Goal: Task Accomplishment & Management: Complete application form

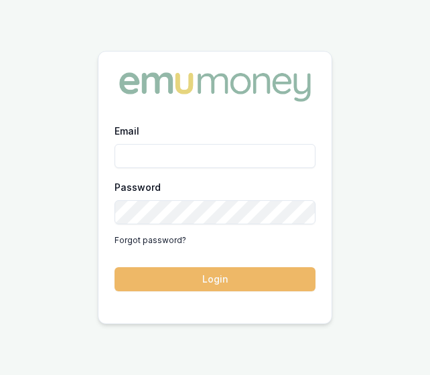
type input "laura.lamicela@emumoney.com.au"
click at [237, 276] on button "Login" at bounding box center [214, 279] width 201 height 24
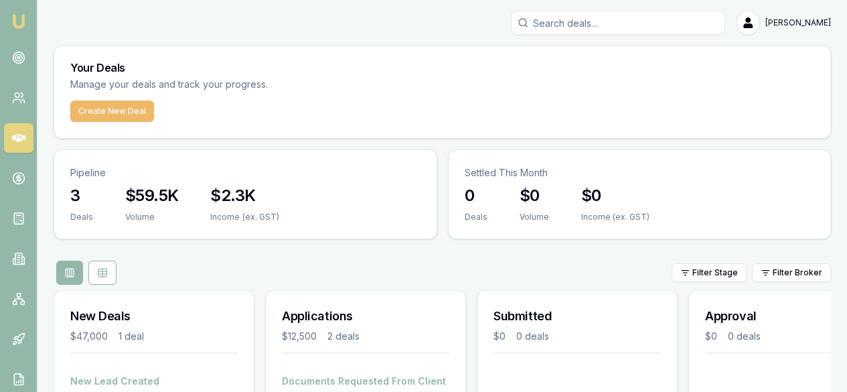
click at [139, 109] on button "Create New Deal" at bounding box center [112, 110] width 84 height 21
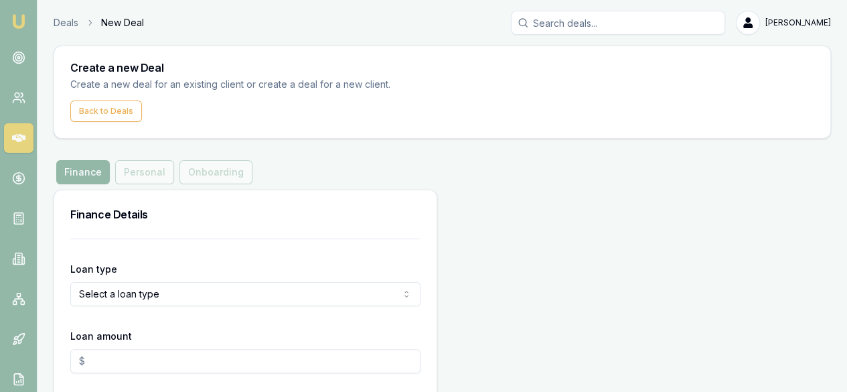
scroll to position [53, 0]
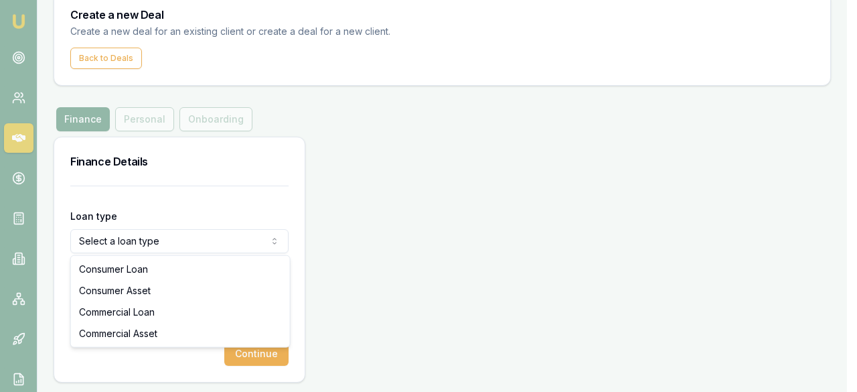
click at [236, 249] on html "Emu Broker Deals New Deal Laura La Micela Toggle Menu Create a new Deal Create …" at bounding box center [428, 143] width 857 height 392
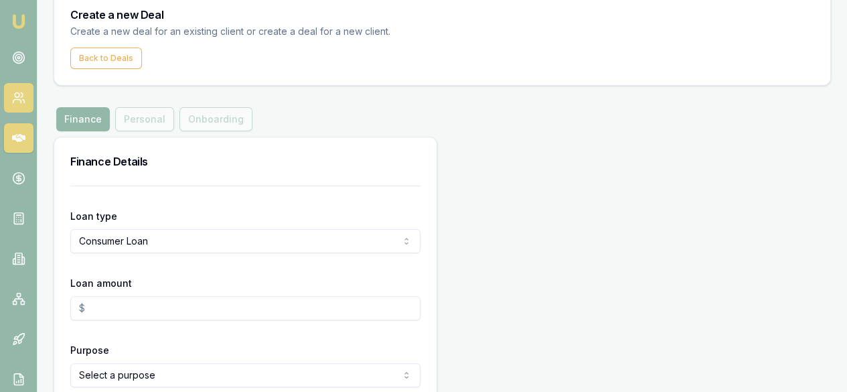
click at [15, 96] on circle at bounding box center [17, 95] width 5 height 5
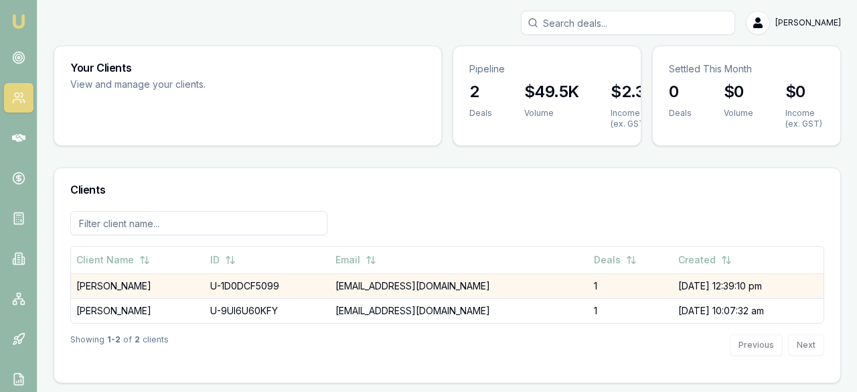
click at [205, 283] on td "Ashutosh Patel" at bounding box center [138, 285] width 134 height 25
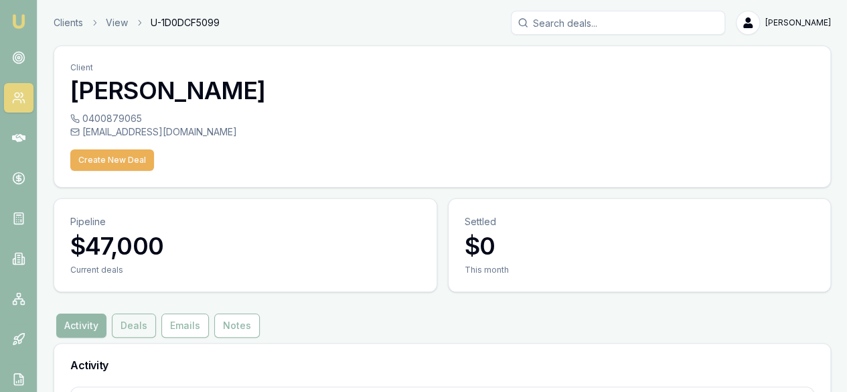
click at [131, 313] on button "Deals" at bounding box center [134, 325] width 44 height 24
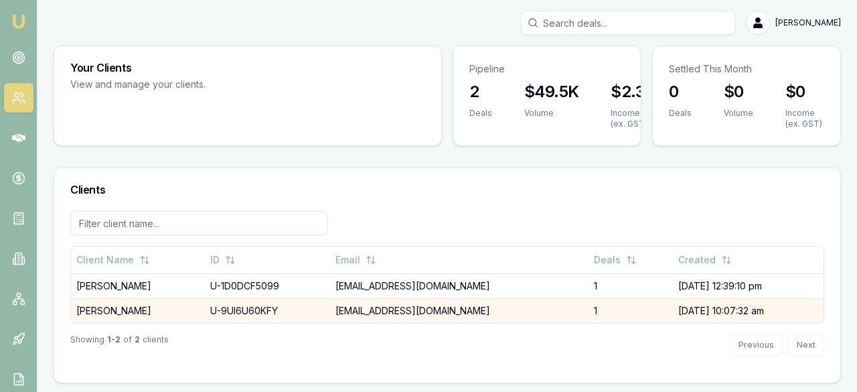
click at [249, 315] on td "U-9UI6U60KFY" at bounding box center [267, 310] width 125 height 25
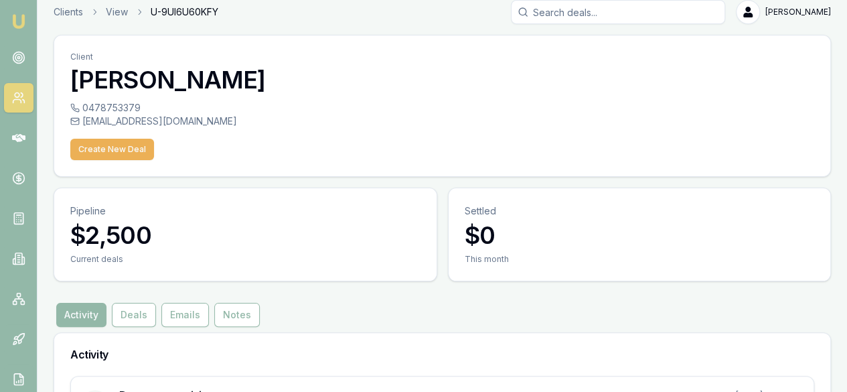
scroll to position [8, 0]
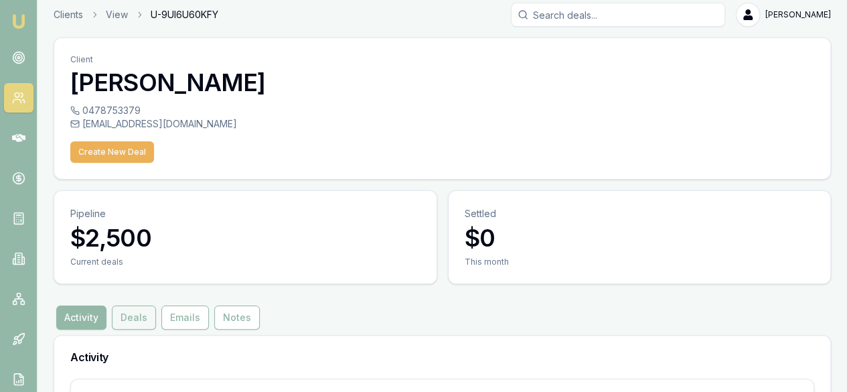
click at [133, 305] on button "Deals" at bounding box center [134, 317] width 44 height 24
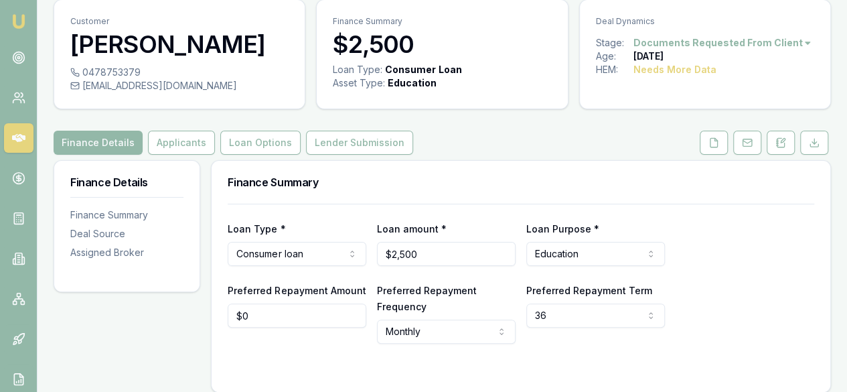
scroll to position [46, 0]
click at [189, 155] on button "Applicants" at bounding box center [181, 143] width 67 height 24
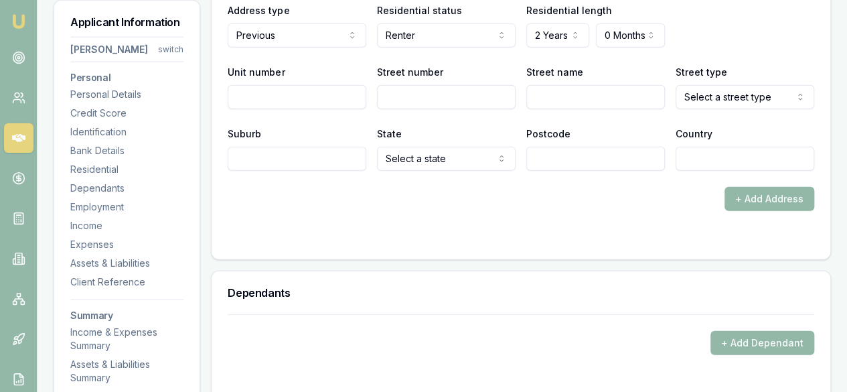
scroll to position [1617, 0]
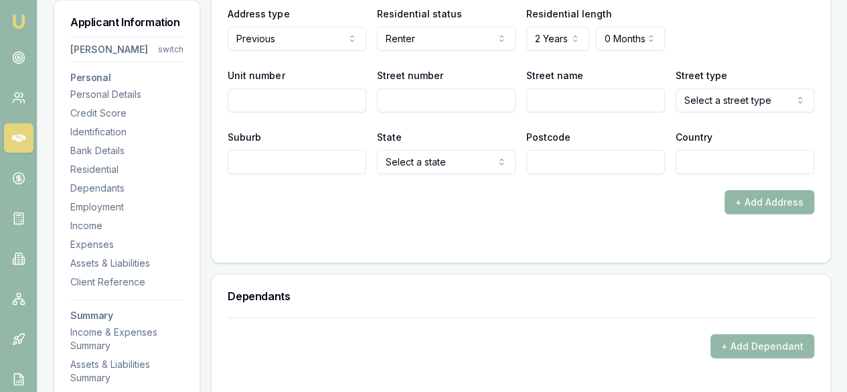
click at [419, 214] on button "+ Add Address" at bounding box center [769, 202] width 90 height 24
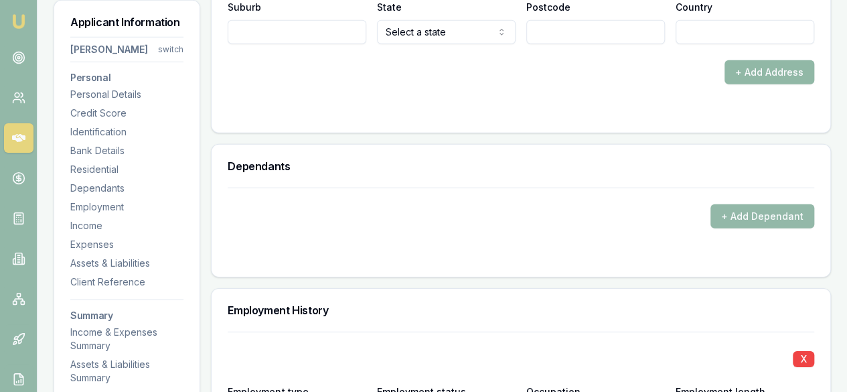
scroll to position [1983, 0]
click at [419, 228] on button "+ Add Dependant" at bounding box center [762, 215] width 104 height 24
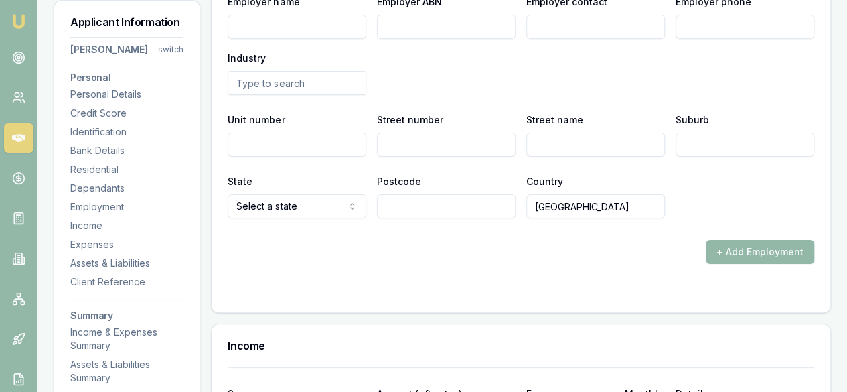
scroll to position [2558, 0]
click at [419, 263] on button "+ Add Employment" at bounding box center [760, 251] width 108 height 24
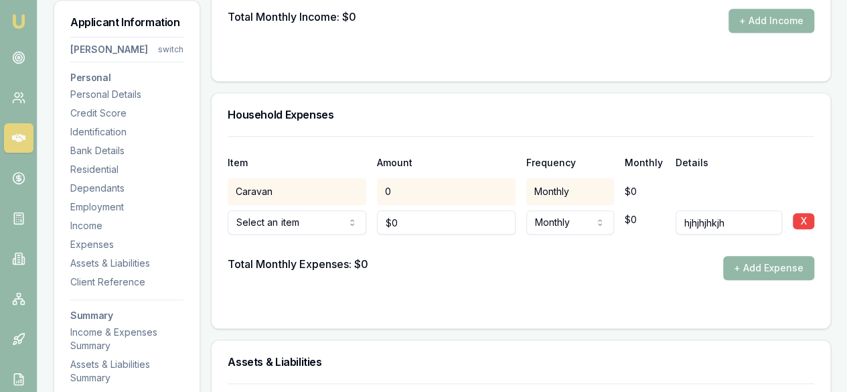
scroll to position [3033, 0]
click at [419, 279] on button "+ Add Expense" at bounding box center [768, 267] width 91 height 24
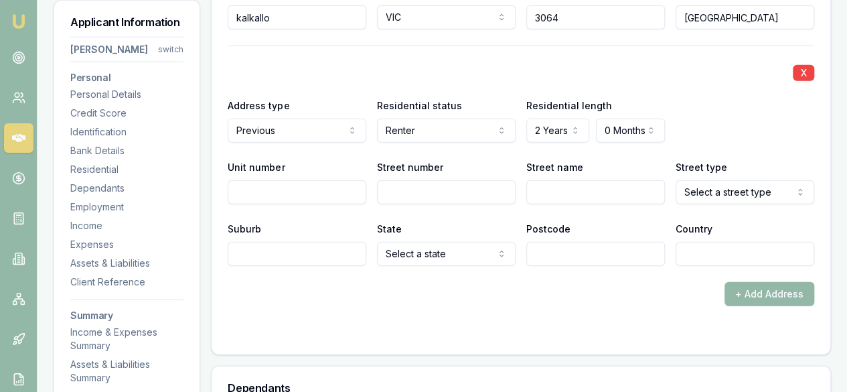
scroll to position [1760, 0]
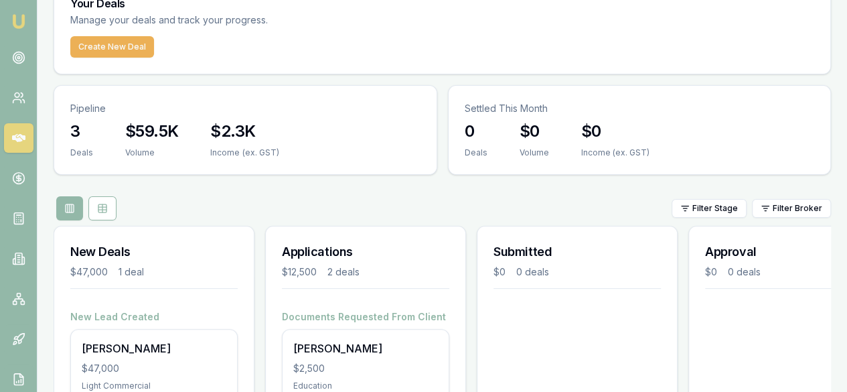
scroll to position [66, 0]
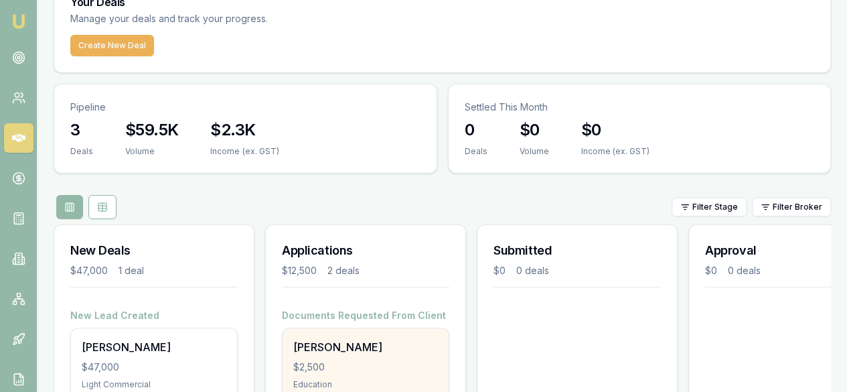
click at [348, 360] on div "$2,500" at bounding box center [365, 366] width 145 height 13
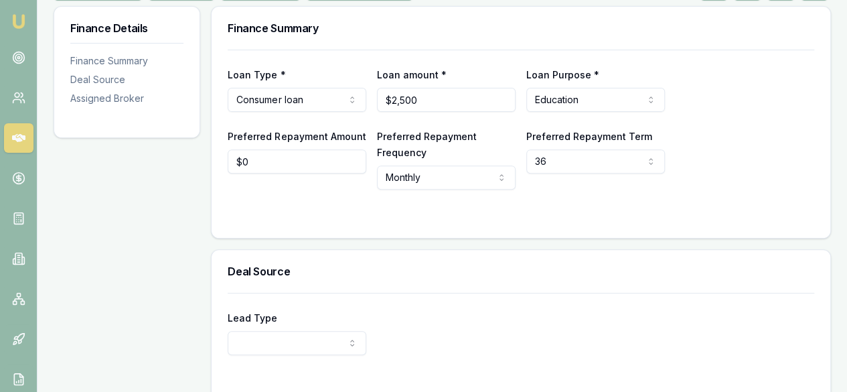
scroll to position [199, 0]
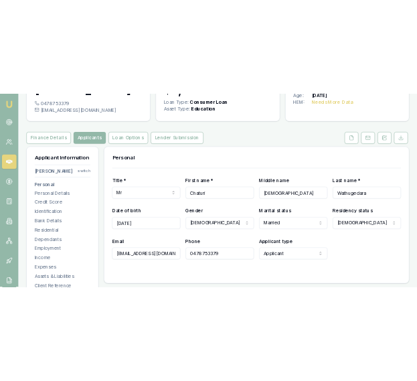
scroll to position [100, 0]
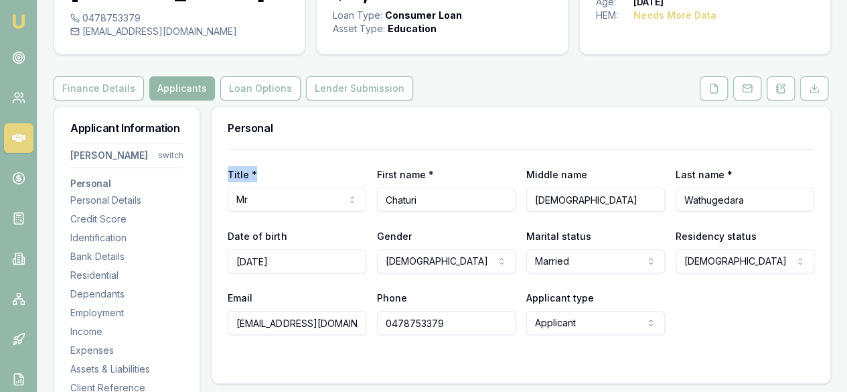
drag, startPoint x: 260, startPoint y: 199, endPoint x: 218, endPoint y: 199, distance: 42.2
click at [218, 199] on div "Title * Mr Mr Mrs Miss Ms Dr Prof First name * [PERSON_NAME] Middle name [PERSO…" at bounding box center [521, 266] width 618 height 234
copy label "Title *"
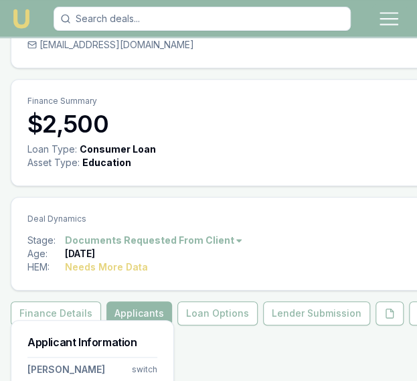
scroll to position [315, 0]
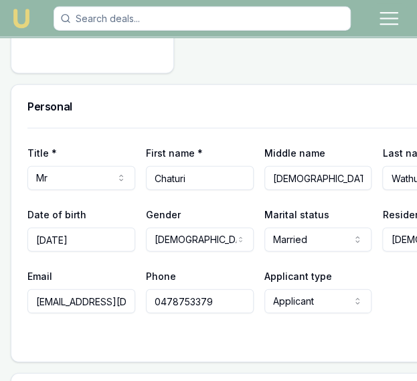
scroll to position [756, 0]
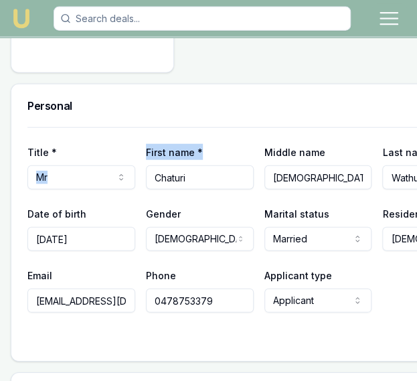
drag, startPoint x: 193, startPoint y: 149, endPoint x: 134, endPoint y: 155, distance: 59.1
click at [134, 155] on div "Title * Mr Mr Mrs Miss Ms Dr Prof First name * [PERSON_NAME] Middle name [PERSO…" at bounding box center [258, 167] width 463 height 46
drag, startPoint x: 201, startPoint y: 152, endPoint x: 141, endPoint y: 151, distance: 60.3
click at [146, 151] on div "First name * [PERSON_NAME]" at bounding box center [200, 167] width 108 height 46
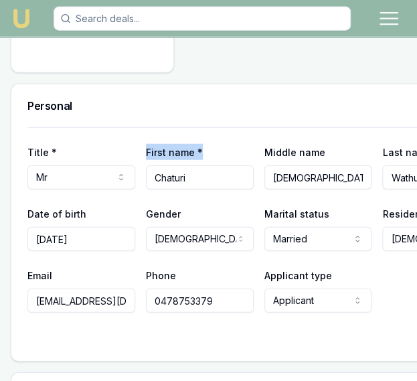
copy label "First name *"
drag, startPoint x: 321, startPoint y: 151, endPoint x: 250, endPoint y: 149, distance: 71.6
click at [250, 149] on div "Title * Mr Mr Mrs Miss Ms Dr Prof First name * [PERSON_NAME] Middle name [PERSO…" at bounding box center [258, 167] width 463 height 46
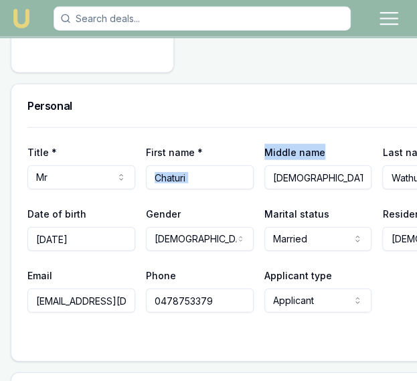
click at [335, 147] on div "Middle name [PERSON_NAME]" at bounding box center [318, 167] width 108 height 46
drag, startPoint x: 321, startPoint y: 147, endPoint x: 256, endPoint y: 151, distance: 65.7
click at [264, 151] on div "Middle name [PERSON_NAME]" at bounding box center [318, 167] width 108 height 46
copy label "Middle name"
click at [171, 187] on div "Title * Mr Mr Mrs Miss Ms Dr Prof First name * [PERSON_NAME] Middle name [PERSO…" at bounding box center [258, 219] width 463 height 185
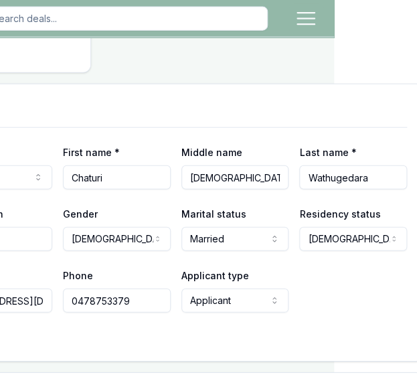
scroll to position [756, 50]
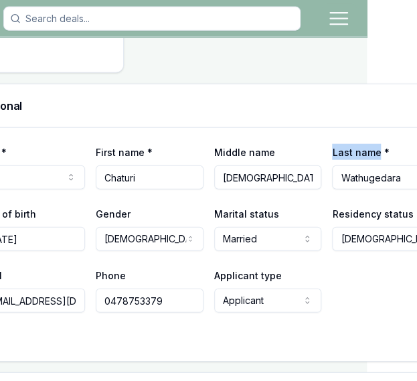
drag, startPoint x: 364, startPoint y: 150, endPoint x: 316, endPoint y: 149, distance: 48.2
click at [316, 149] on div "Title * Mr Mr Mrs Miss Ms Dr Prof First name * [PERSON_NAME] Middle name [PERSO…" at bounding box center [208, 167] width 463 height 46
copy label "Last name"
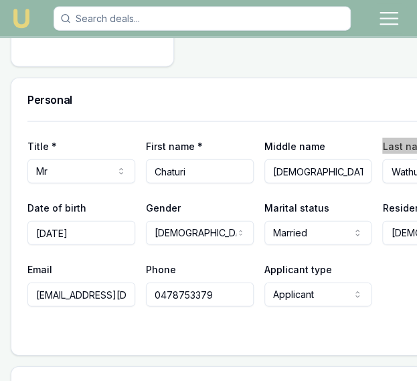
scroll to position [763, 0]
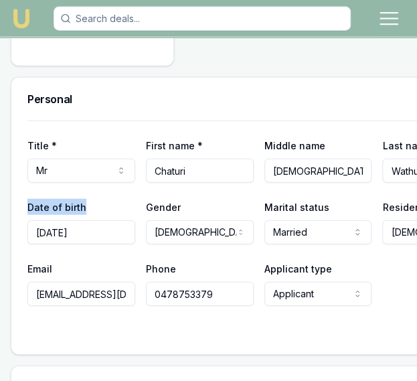
drag, startPoint x: 86, startPoint y: 205, endPoint x: 11, endPoint y: 203, distance: 75.0
click at [11, 203] on div "Title * Mr Mr Mrs Miss Ms Dr Prof First name * [PERSON_NAME] Middle name [PERSO…" at bounding box center [258, 237] width 495 height 234
copy label "Date of birth"
drag, startPoint x: 177, startPoint y: 205, endPoint x: 140, endPoint y: 201, distance: 37.0
click at [140, 201] on div "Date of birth [DEMOGRAPHIC_DATA] Gender [DEMOGRAPHIC_DATA] [DEMOGRAPHIC_DATA] […" at bounding box center [258, 222] width 463 height 46
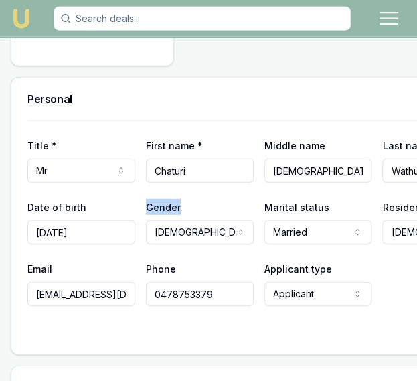
copy label "Gender"
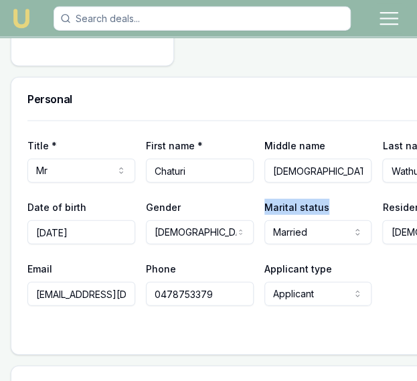
drag, startPoint x: 315, startPoint y: 202, endPoint x: 256, endPoint y: 201, distance: 58.3
click at [264, 201] on label "Marital status" at bounding box center [296, 206] width 65 height 11
copy label "Marital status"
click at [385, 207] on label "Residency status" at bounding box center [422, 206] width 81 height 11
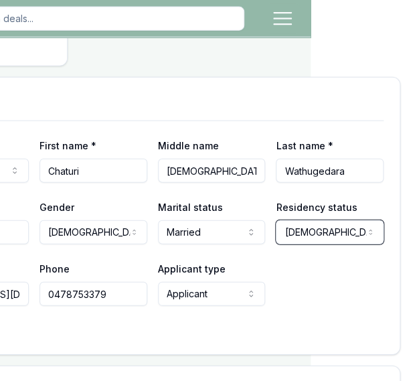
scroll to position [763, 106]
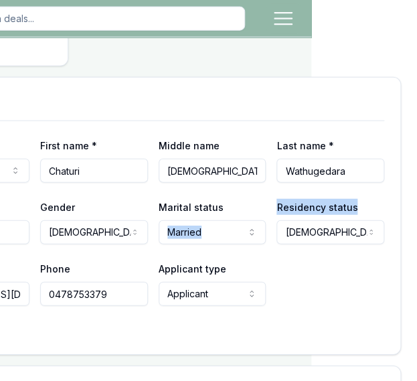
drag, startPoint x: 350, startPoint y: 207, endPoint x: 256, endPoint y: 212, distance: 93.9
click at [256, 212] on div "Date of birth [DEMOGRAPHIC_DATA] Gender [DEMOGRAPHIC_DATA] [DEMOGRAPHIC_DATA] […" at bounding box center [153, 222] width 463 height 46
copy div "Married Single Married De facto Separated Divorced Widowed Residency status"
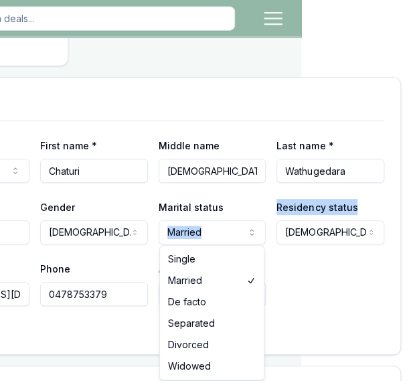
scroll to position [763, 96]
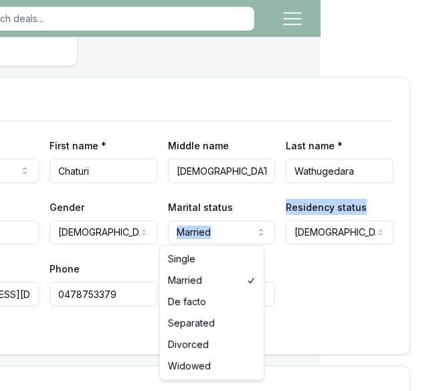
select select "SINGLE"
drag, startPoint x: 166, startPoint y: 256, endPoint x: 152, endPoint y: 256, distance: 14.1
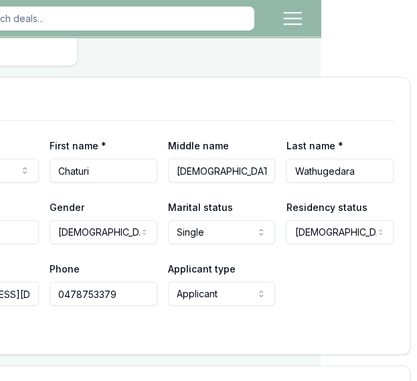
click at [376, 218] on div "Residency status [DEMOGRAPHIC_DATA] [DEMOGRAPHIC_DATA] citizen [DEMOGRAPHIC_DAT…" at bounding box center [340, 222] width 108 height 46
drag, startPoint x: 350, startPoint y: 201, endPoint x: 272, endPoint y: 201, distance: 78.3
click at [272, 201] on div "Date of birth [DEMOGRAPHIC_DATA] Gender [DEMOGRAPHIC_DATA] [DEMOGRAPHIC_DATA] […" at bounding box center [162, 222] width 463 height 46
copy label "Residency status"
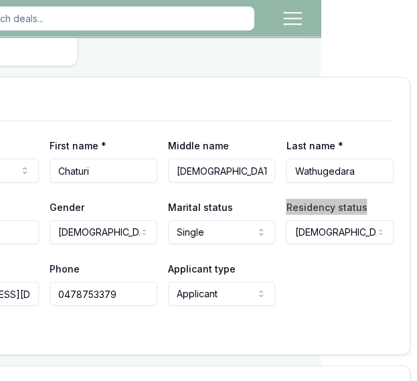
scroll to position [763, 0]
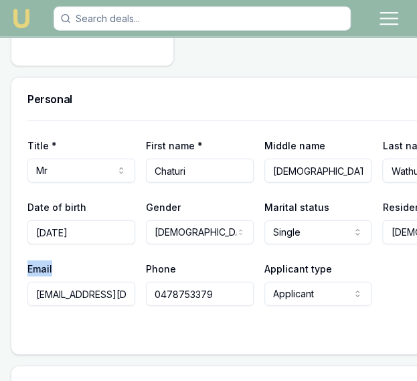
drag, startPoint x: 54, startPoint y: 266, endPoint x: 26, endPoint y: 257, distance: 28.8
click at [26, 257] on div "Title * Mr Mr Mrs Miss Ms Dr Prof First name * [PERSON_NAME] Middle name [PERSO…" at bounding box center [258, 237] width 495 height 234
copy label "Email"
drag, startPoint x: 175, startPoint y: 266, endPoint x: 137, endPoint y: 263, distance: 38.2
click at [137, 263] on div "Email [EMAIL_ADDRESS][DOMAIN_NAME] Phone [PHONE_NUMBER] Applicant type Applican…" at bounding box center [258, 283] width 463 height 46
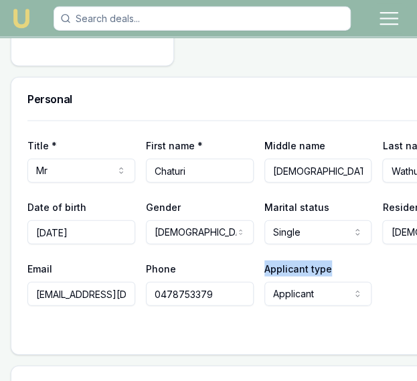
drag, startPoint x: 324, startPoint y: 267, endPoint x: 256, endPoint y: 269, distance: 67.6
click at [264, 269] on div "Applicant type Applicant Applicant Non applicant Guarantor" at bounding box center [318, 283] width 108 height 46
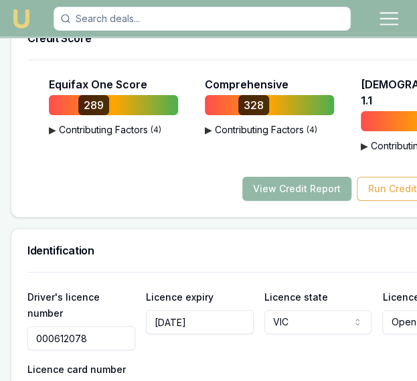
scroll to position [1116, 0]
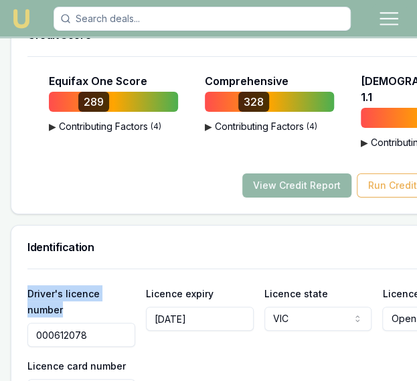
drag, startPoint x: 66, startPoint y: 291, endPoint x: 27, endPoint y: 270, distance: 44.6
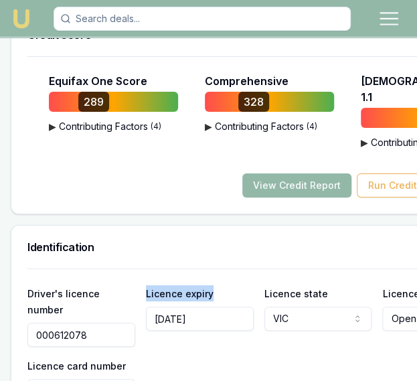
drag, startPoint x: 210, startPoint y: 276, endPoint x: 139, endPoint y: 276, distance: 71.0
click at [139, 285] on div "Driver's licence number [DRIVERS_LICENSE_NUMBER] Licence expiry [DATE] Licence …" at bounding box center [258, 344] width 463 height 118
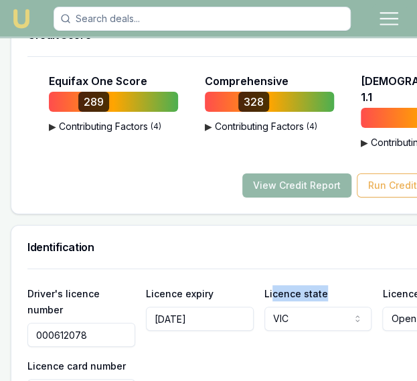
drag, startPoint x: 321, startPoint y: 276, endPoint x: 262, endPoint y: 277, distance: 58.2
click at [264, 285] on div "Licence state [GEOGRAPHIC_DATA] [GEOGRAPHIC_DATA] [GEOGRAPHIC_DATA] [GEOGRAPHIC…" at bounding box center [318, 316] width 108 height 62
click at [319, 285] on div "Licence state [GEOGRAPHIC_DATA] [GEOGRAPHIC_DATA] [GEOGRAPHIC_DATA] [GEOGRAPHIC…" at bounding box center [318, 316] width 108 height 62
drag, startPoint x: 316, startPoint y: 273, endPoint x: 257, endPoint y: 280, distance: 59.3
click at [264, 285] on div "Licence state [GEOGRAPHIC_DATA] [GEOGRAPHIC_DATA] [GEOGRAPHIC_DATA] [GEOGRAPHIC…" at bounding box center [318, 316] width 108 height 62
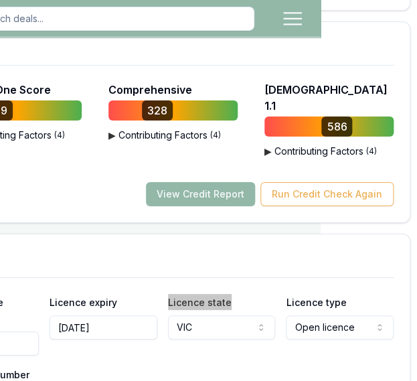
scroll to position [1108, 96]
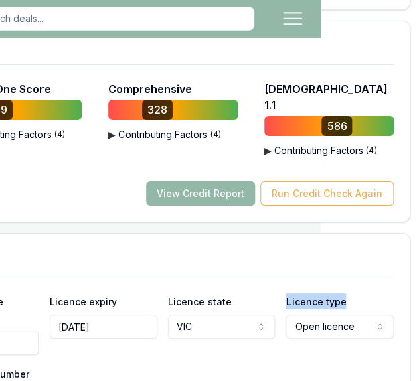
drag, startPoint x: 333, startPoint y: 279, endPoint x: 270, endPoint y: 283, distance: 62.4
click at [270, 293] on div "Driver's licence number [DRIVERS_LICENSE_NUMBER] Licence expiry [DATE] Licence …" at bounding box center [162, 352] width 463 height 118
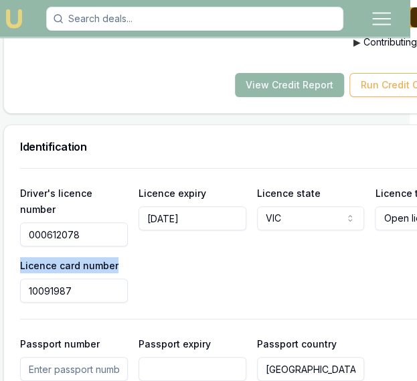
scroll to position [1216, 0]
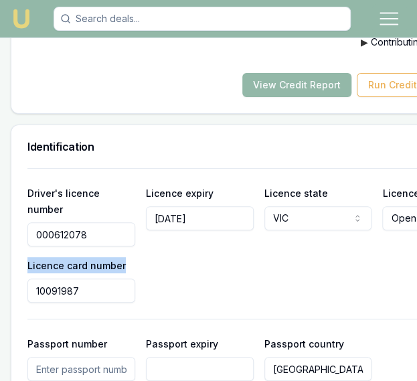
drag, startPoint x: 122, startPoint y: 242, endPoint x: 27, endPoint y: 250, distance: 95.3
click at [27, 257] on div "Licence card number 10091987" at bounding box center [81, 280] width 108 height 46
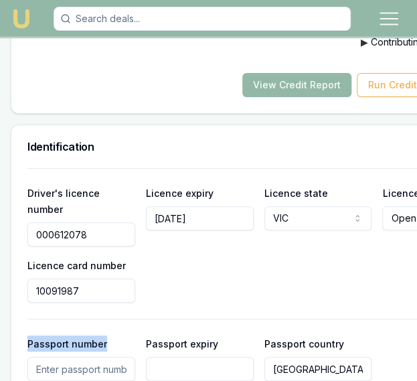
drag, startPoint x: 106, startPoint y: 325, endPoint x: 15, endPoint y: 322, distance: 91.7
click at [15, 322] on div "Driver's licence number [DRIVERS_LICENSE_NUMBER] Licence expiry [DATE] Licence …" at bounding box center [258, 366] width 495 height 396
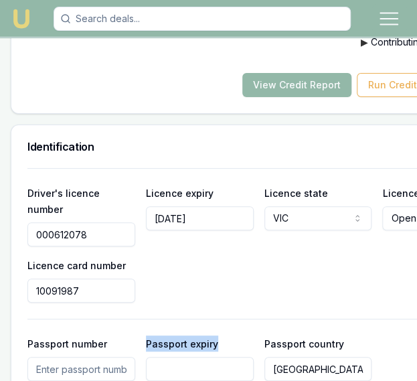
drag, startPoint x: 214, startPoint y: 326, endPoint x: 141, endPoint y: 323, distance: 73.0
click at [146, 335] on div "Passport expiry" at bounding box center [200, 358] width 108 height 46
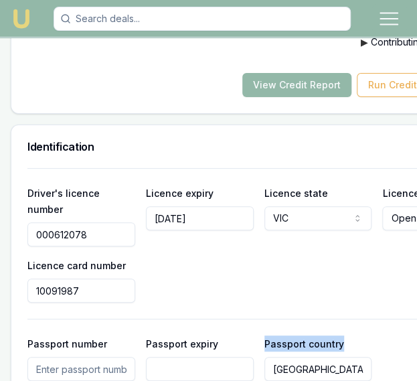
drag, startPoint x: 334, startPoint y: 326, endPoint x: 250, endPoint y: 327, distance: 83.7
click at [250, 335] on div "Passport number Passport expiry Passport country [GEOGRAPHIC_DATA]" at bounding box center [258, 358] width 463 height 46
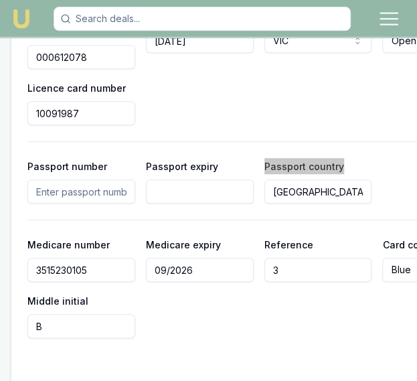
scroll to position [1393, 0]
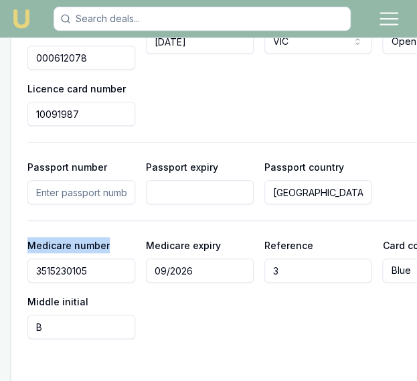
drag, startPoint x: 110, startPoint y: 228, endPoint x: 29, endPoint y: 228, distance: 81.7
click at [29, 237] on div "Medicare number [MEDICAL_ID]" at bounding box center [81, 260] width 108 height 46
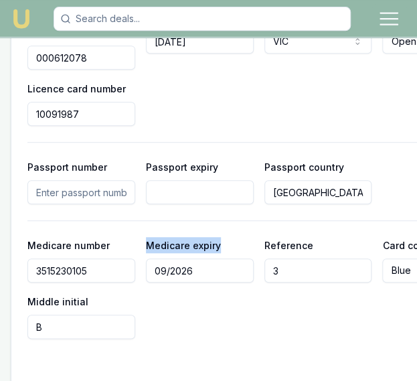
drag, startPoint x: 214, startPoint y: 228, endPoint x: 137, endPoint y: 228, distance: 77.6
click at [137, 237] on div "Medicare number [MEDICAL_ID] Medicare expiry 09/2026 Reference 3 Card colour Bl…" at bounding box center [258, 288] width 463 height 102
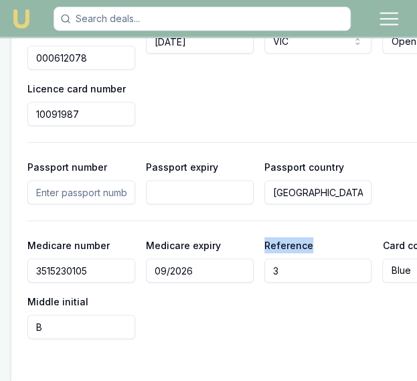
drag, startPoint x: 311, startPoint y: 227, endPoint x: 256, endPoint y: 226, distance: 54.9
click at [264, 237] on div "Reference 3" at bounding box center [318, 260] width 108 height 46
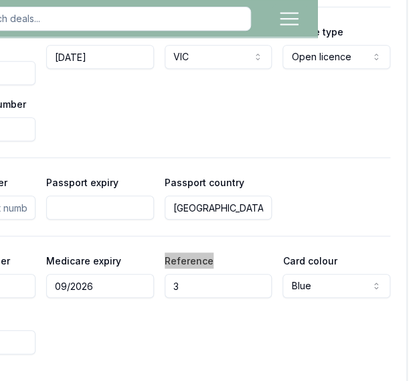
scroll to position [1379, 100]
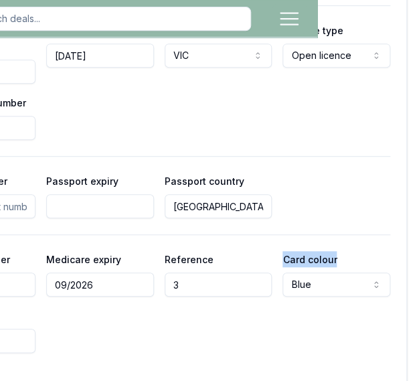
drag, startPoint x: 325, startPoint y: 239, endPoint x: 268, endPoint y: 243, distance: 57.7
click at [268, 251] on div "Medicare number [MEDICAL_ID] Medicare expiry 09/2026 Reference 3 Card colour Bl…" at bounding box center [159, 302] width 463 height 102
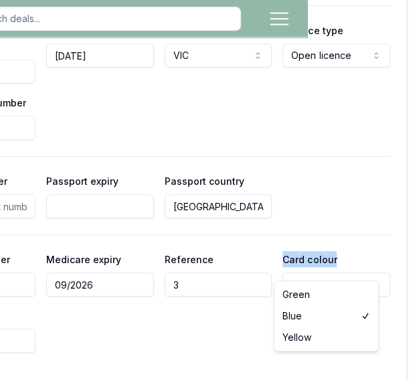
scroll to position [1379, 96]
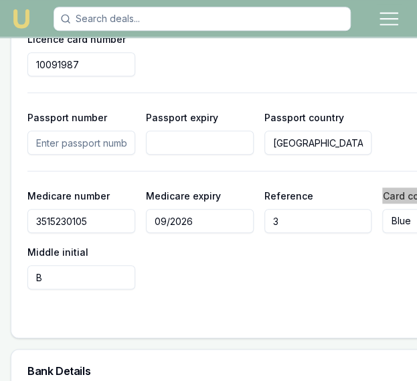
scroll to position [1443, 0]
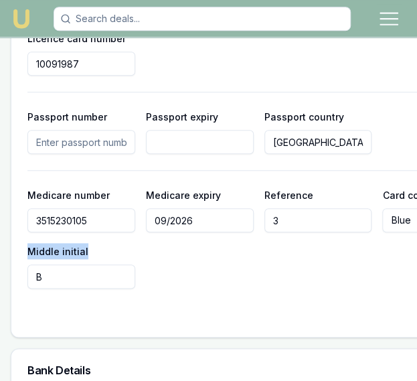
drag, startPoint x: 88, startPoint y: 234, endPoint x: 29, endPoint y: 235, distance: 59.6
click at [29, 243] on div "Middle initial B" at bounding box center [81, 266] width 108 height 46
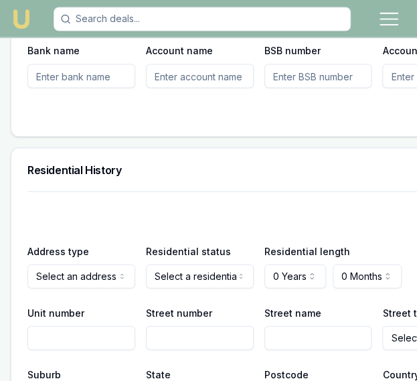
scroll to position [1811, 0]
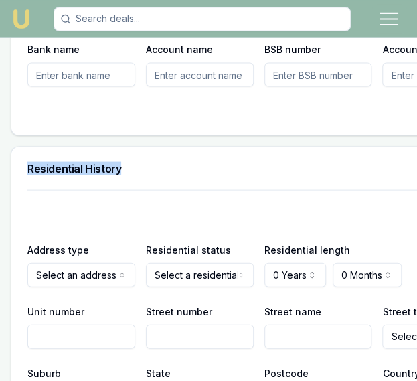
drag, startPoint x: 127, startPoint y: 149, endPoint x: 16, endPoint y: 152, distance: 111.1
click at [16, 152] on div "Residential History" at bounding box center [258, 168] width 495 height 43
click at [131, 155] on div "Residential History" at bounding box center [258, 168] width 495 height 43
drag, startPoint x: 121, startPoint y: 149, endPoint x: 23, endPoint y: 157, distance: 98.0
click at [23, 157] on div "Residential History" at bounding box center [258, 168] width 495 height 43
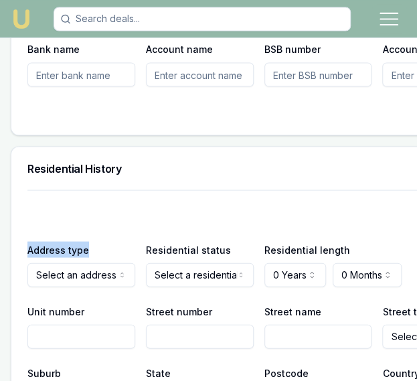
drag, startPoint x: 94, startPoint y: 231, endPoint x: 23, endPoint y: 230, distance: 71.6
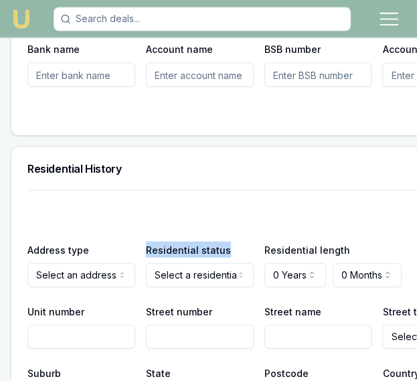
drag, startPoint x: 224, startPoint y: 230, endPoint x: 142, endPoint y: 235, distance: 81.8
click at [146, 241] on div "Residential status Select a residential status Owner with mortgage Owner withou…" at bounding box center [200, 264] width 108 height 46
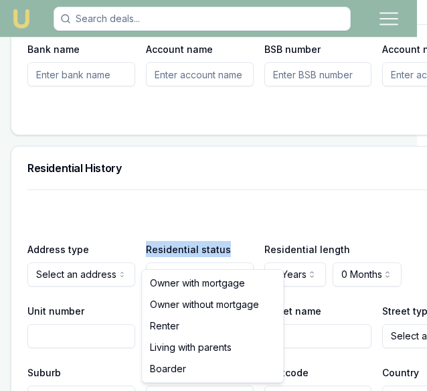
drag, startPoint x: 250, startPoint y: 280, endPoint x: 177, endPoint y: 287, distance: 73.9
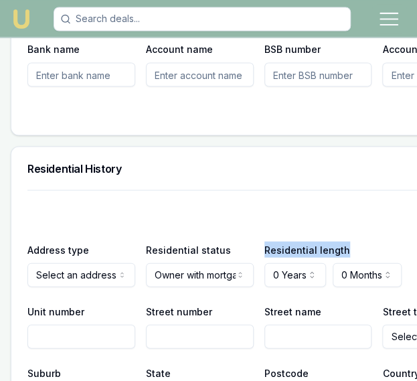
drag, startPoint x: 336, startPoint y: 232, endPoint x: 253, endPoint y: 232, distance: 83.0
click at [253, 241] on div "Address type Select an address type Current Previous Residential status Owner w…" at bounding box center [258, 264] width 463 height 46
click at [347, 241] on div "Residential length 0 Years 0 Years 1 Year 2 Years 3 Years 4 Years 5 Years 6 Yea…" at bounding box center [318, 264] width 108 height 46
drag, startPoint x: 337, startPoint y: 226, endPoint x: 254, endPoint y: 230, distance: 83.8
click at [254, 241] on div "Address type Select an address type Current Previous Residential status Owner w…" at bounding box center [258, 264] width 463 height 46
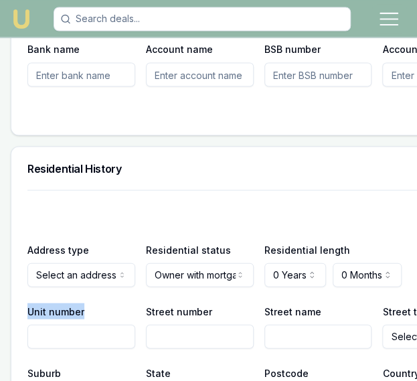
drag, startPoint x: 87, startPoint y: 293, endPoint x: 22, endPoint y: 293, distance: 64.9
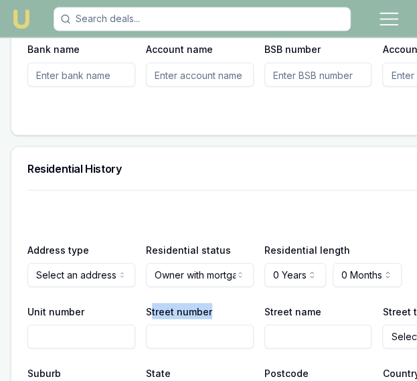
drag, startPoint x: 210, startPoint y: 291, endPoint x: 145, endPoint y: 293, distance: 65.6
click at [146, 303] on div "Street number" at bounding box center [200, 326] width 108 height 46
click at [214, 303] on div "Street number" at bounding box center [200, 326] width 108 height 46
drag, startPoint x: 205, startPoint y: 290, endPoint x: 142, endPoint y: 293, distance: 63.0
click at [146, 305] on label "Street number" at bounding box center [179, 310] width 66 height 11
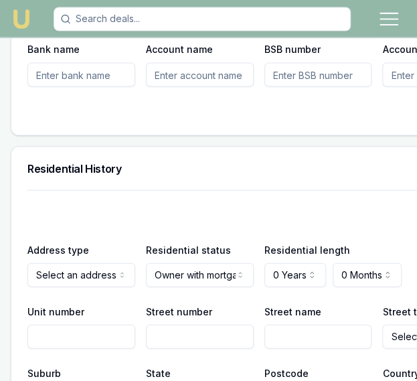
click at [280, 324] on input "Street name" at bounding box center [318, 336] width 108 height 24
click at [201, 325] on input "Street number" at bounding box center [200, 336] width 108 height 24
type input "4"
click at [98, 324] on input "Unit number" at bounding box center [81, 336] width 108 height 24
type input "2309"
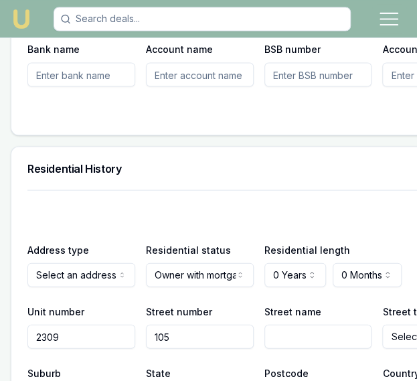
type input "105"
click at [282, 324] on input "Street name" at bounding box center [318, 336] width 108 height 24
type input "C"
click at [169, 324] on input "105" at bounding box center [200, 336] width 108 height 24
type input "1"
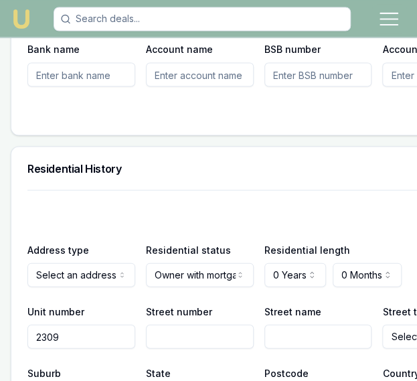
click at [66, 324] on input "2309" at bounding box center [81, 336] width 108 height 24
type input "2"
drag, startPoint x: 66, startPoint y: 311, endPoint x: -210, endPoint y: 369, distance: 282.5
drag, startPoint x: 310, startPoint y: 290, endPoint x: 254, endPoint y: 295, distance: 55.8
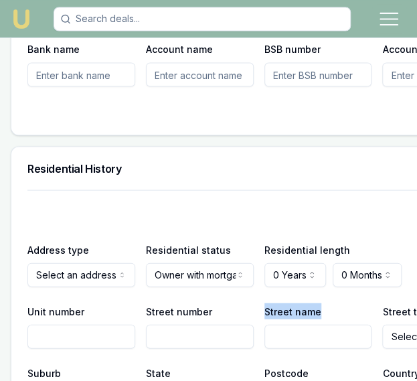
click at [254, 303] on div "Unit number Street number Street name Street type Select a street type Access A…" at bounding box center [258, 326] width 463 height 46
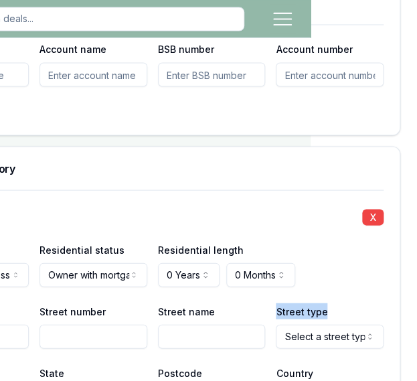
drag, startPoint x: 315, startPoint y: 288, endPoint x: 265, endPoint y: 291, distance: 50.2
click at [276, 303] on div "Street type Select a street type Access Alley [GEOGRAPHIC_DATA] [GEOGRAPHIC_DAT…" at bounding box center [330, 326] width 108 height 46
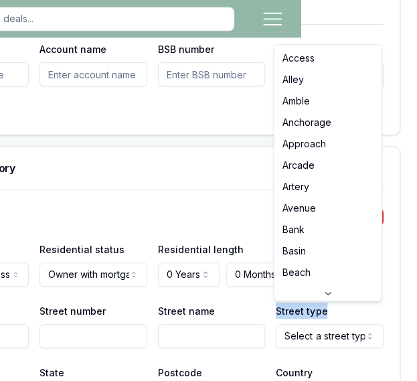
scroll to position [1811, 96]
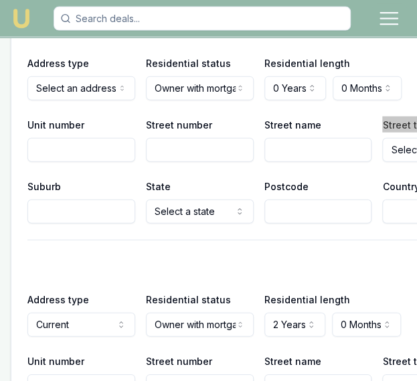
scroll to position [1996, 0]
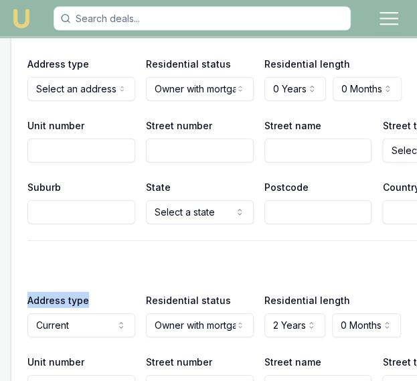
drag, startPoint x: 91, startPoint y: 278, endPoint x: 29, endPoint y: 279, distance: 61.6
click at [29, 292] on div "Address type Current Current Previous" at bounding box center [81, 315] width 108 height 46
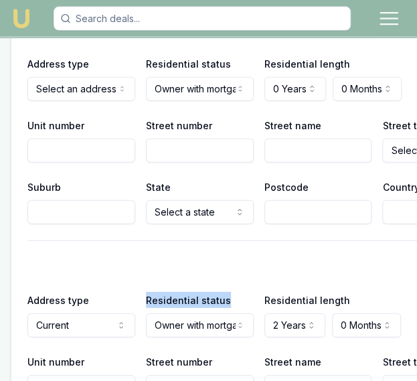
drag, startPoint x: 224, startPoint y: 277, endPoint x: 141, endPoint y: 276, distance: 83.0
click at [146, 292] on div "Residential status Owner with mortgage Owner with mortgage Owner without mortga…" at bounding box center [200, 315] width 108 height 46
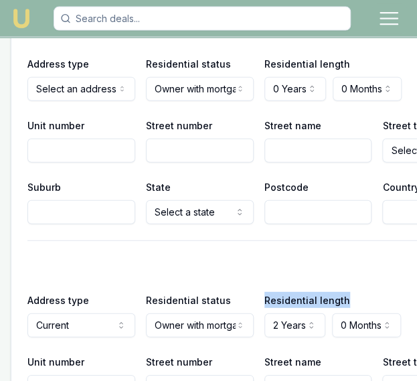
drag, startPoint x: 337, startPoint y: 282, endPoint x: 253, endPoint y: 284, distance: 84.4
click at [253, 292] on div "Address type Current Current Previous Residential status Owner with mortgage Ow…" at bounding box center [258, 315] width 463 height 46
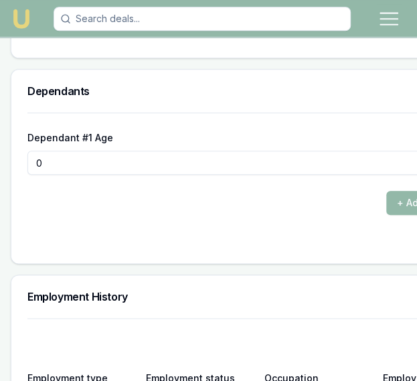
scroll to position [2726, 0]
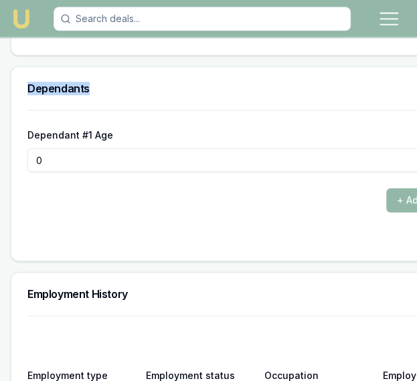
drag, startPoint x: 91, startPoint y: 68, endPoint x: 31, endPoint y: 67, distance: 60.2
click at [31, 83] on h3 "Dependants" at bounding box center [258, 88] width 463 height 11
click at [107, 148] on input "0" at bounding box center [242, 160] width 430 height 24
type input "01"
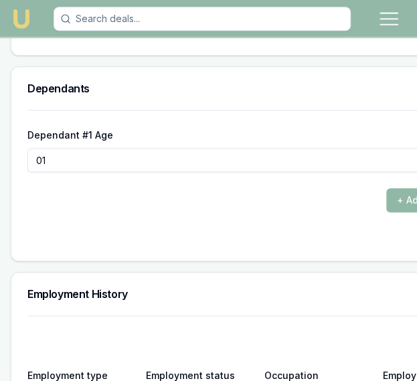
scroll to position [2726, 24]
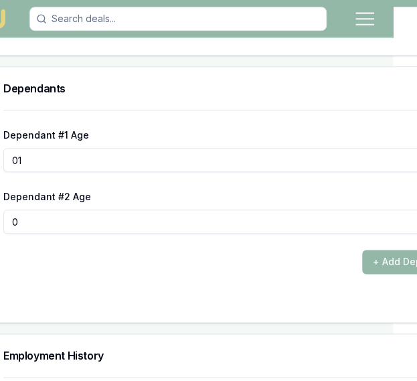
click at [37, 148] on input "01" at bounding box center [218, 160] width 430 height 24
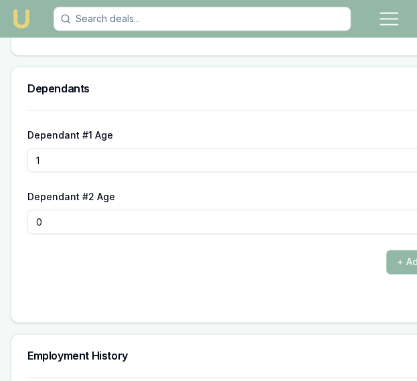
drag, startPoint x: 94, startPoint y: 113, endPoint x: 6, endPoint y: 116, distance: 87.7
drag, startPoint x: 115, startPoint y: 114, endPoint x: 27, endPoint y: 114, distance: 88.4
click at [27, 127] on div "Dependant #1 Age [DEMOGRAPHIC_DATA]" at bounding box center [242, 150] width 430 height 46
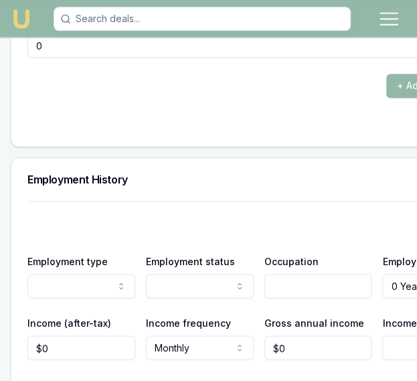
scroll to position [2906, 0]
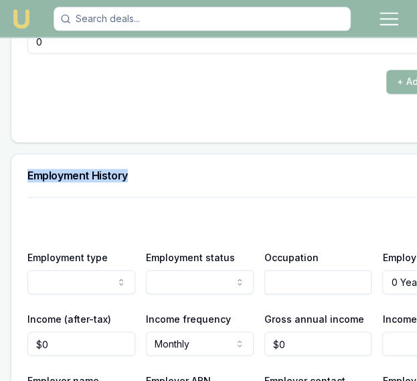
drag, startPoint x: 130, startPoint y: 159, endPoint x: 28, endPoint y: 161, distance: 101.8
click at [28, 161] on div "Employment History" at bounding box center [258, 175] width 495 height 43
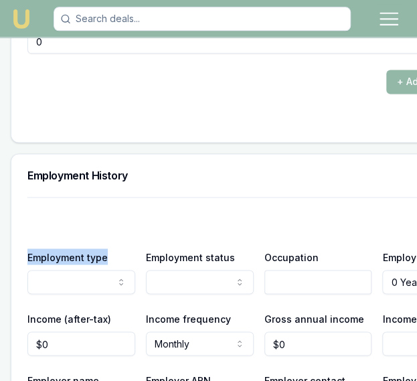
drag, startPoint x: 108, startPoint y: 238, endPoint x: 29, endPoint y: 243, distance: 79.8
click at [29, 248] on div "Employment type Current Previous" at bounding box center [81, 271] width 108 height 46
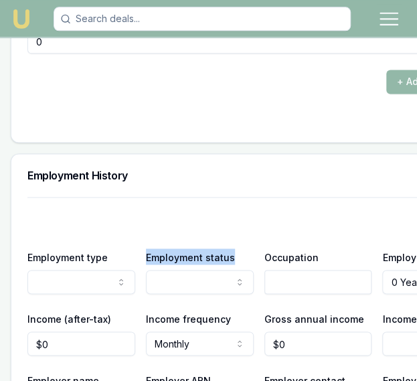
drag, startPoint x: 234, startPoint y: 235, endPoint x: 143, endPoint y: 236, distance: 91.0
click at [146, 248] on div "Employment status [DEMOGRAPHIC_DATA] [DEMOGRAPHIC_DATA] Casual Contract Self em…" at bounding box center [200, 271] width 108 height 46
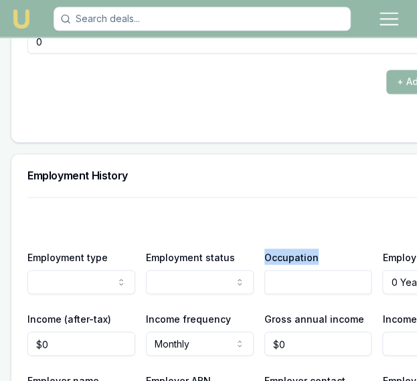
drag, startPoint x: 311, startPoint y: 239, endPoint x: 260, endPoint y: 232, distance: 51.4
click at [264, 248] on div "Occupation" at bounding box center [318, 271] width 108 height 46
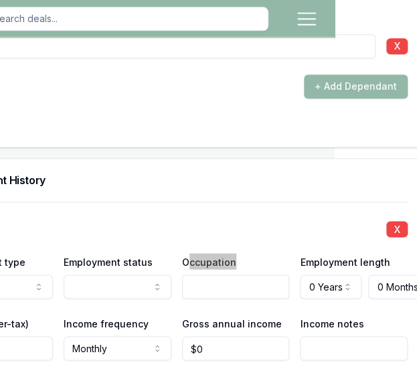
scroll to position [2900, 90]
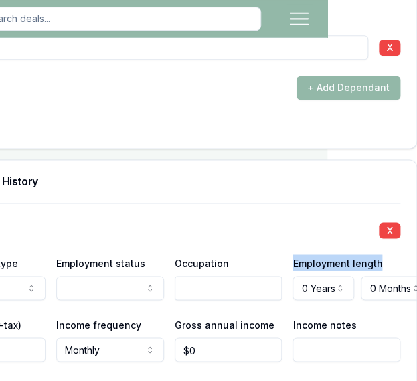
drag, startPoint x: 375, startPoint y: 242, endPoint x: 276, endPoint y: 244, distance: 99.1
click at [276, 254] on div "Employment type Current Previous Employment status [DEMOGRAPHIC_DATA] [DEMOGRAP…" at bounding box center [169, 277] width 463 height 46
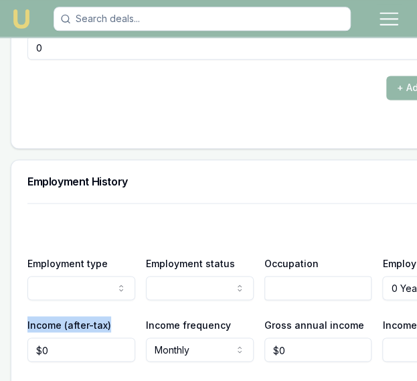
drag, startPoint x: 108, startPoint y: 307, endPoint x: 19, endPoint y: 303, distance: 88.4
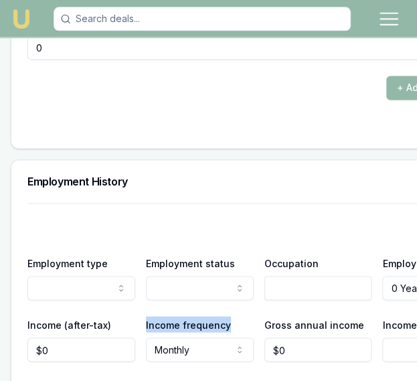
drag, startPoint x: 228, startPoint y: 301, endPoint x: 141, endPoint y: 300, distance: 87.0
click at [141, 316] on div "Income (after-tax) $0 Income frequency Monthly Weekly Fortnightly Monthly Quart…" at bounding box center [258, 339] width 463 height 46
